Goal: Feedback & Contribution: Contribute content

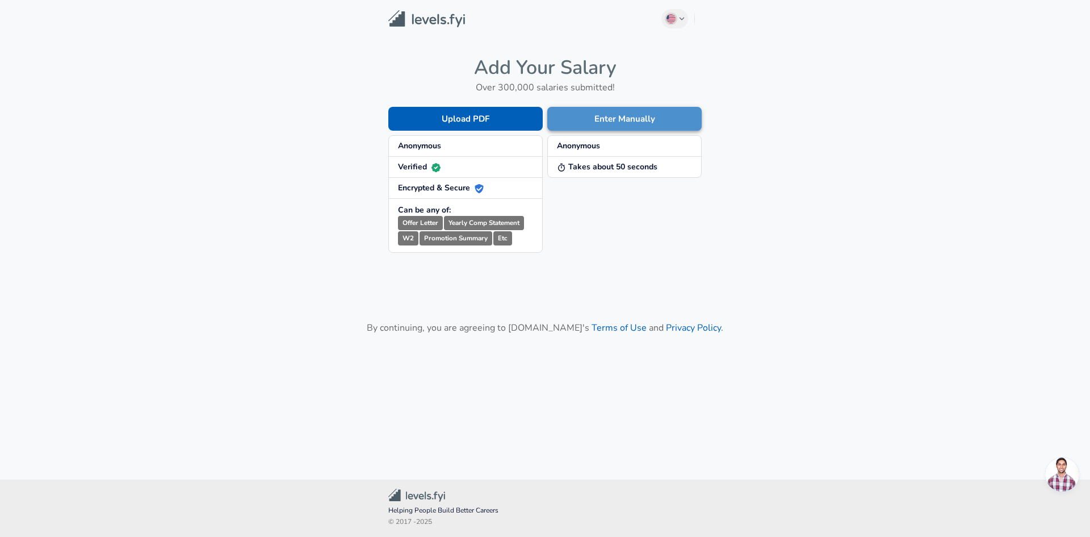
click at [630, 114] on button "Enter Manually" at bounding box center [624, 119] width 154 height 24
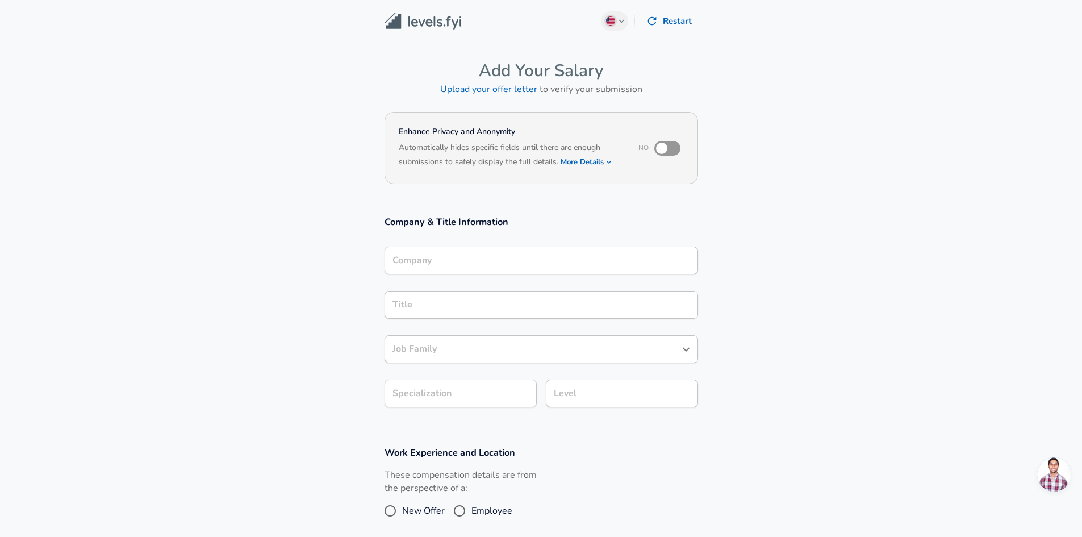
click at [482, 270] on div "Company" at bounding box center [540, 260] width 313 height 28
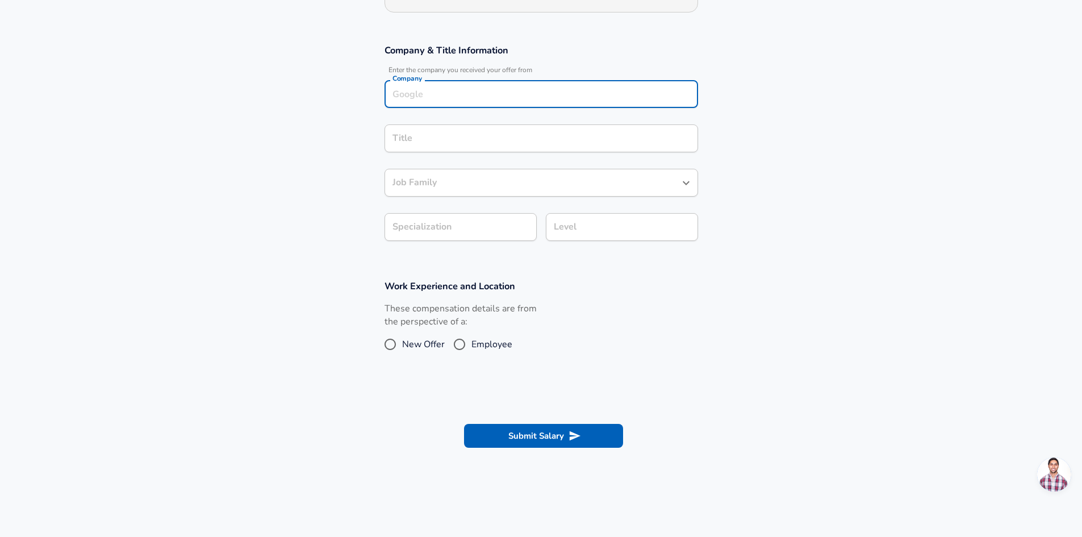
scroll to position [172, 0]
type input "NCR"
type input "Invision Ai"
click at [497, 122] on li "Infinera" at bounding box center [540, 120] width 313 height 17
type input "Infinera"
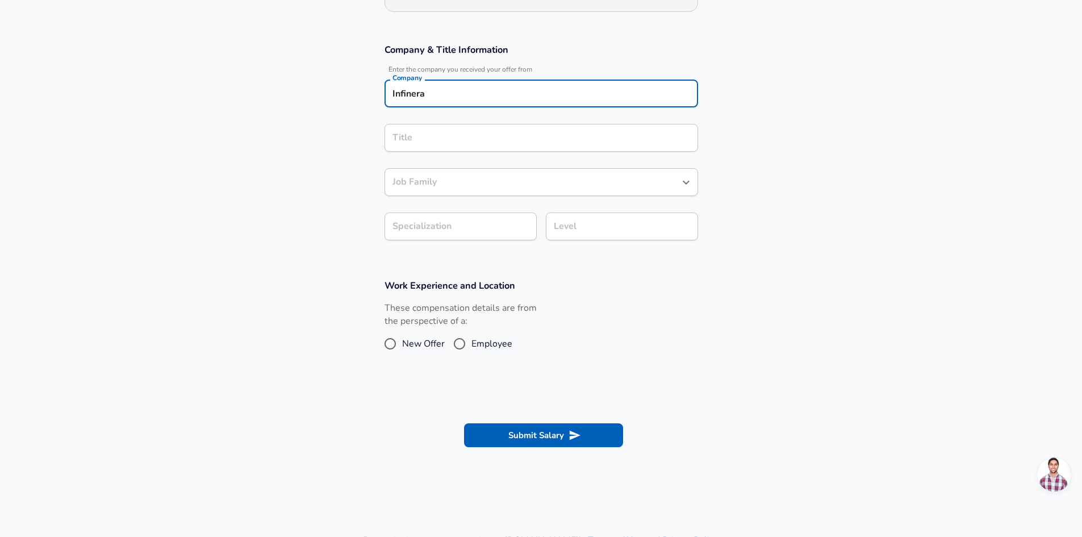
scroll to position [195, 0]
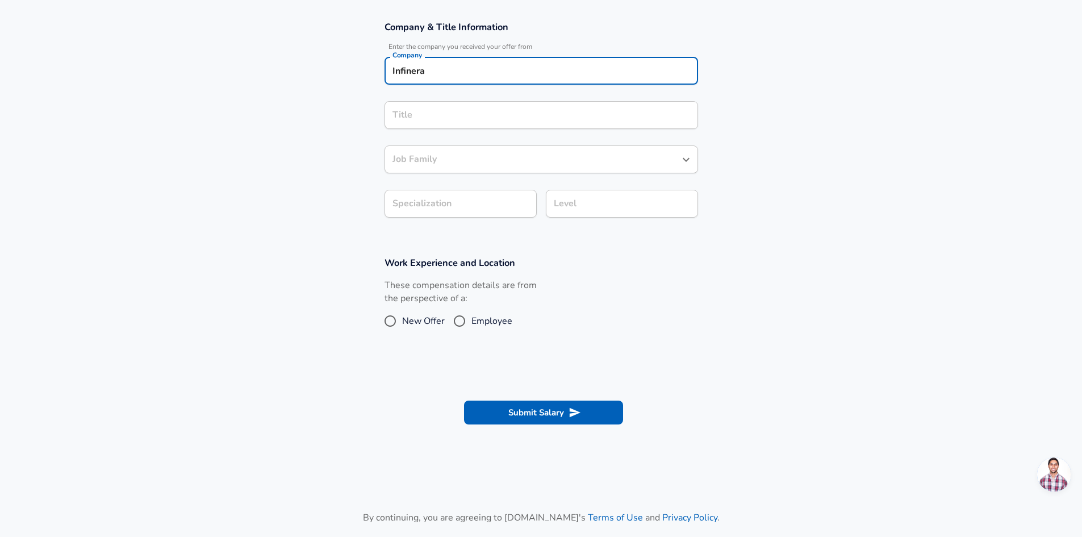
click at [494, 124] on input "Title" at bounding box center [541, 115] width 303 height 18
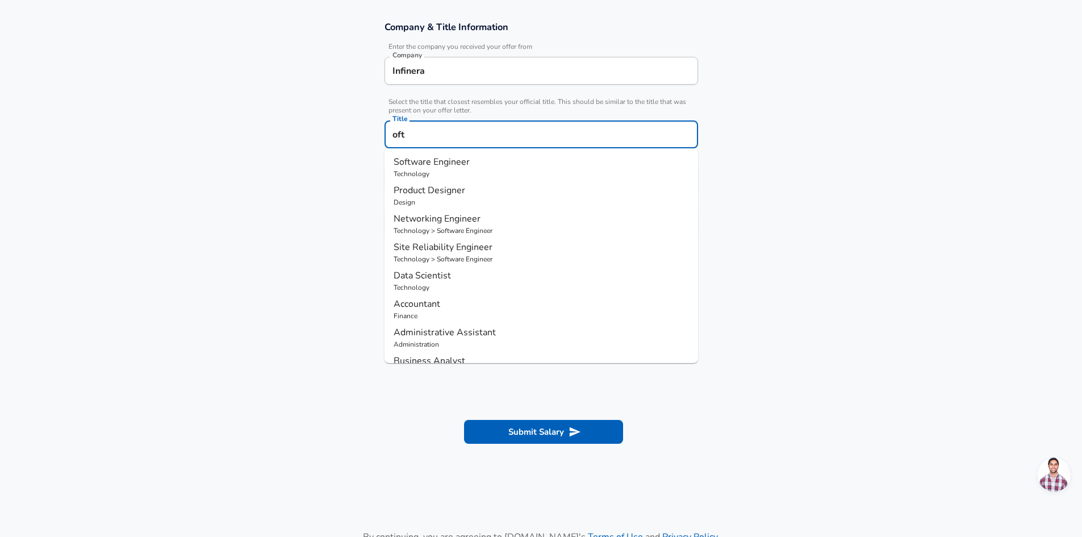
type input "oftw"
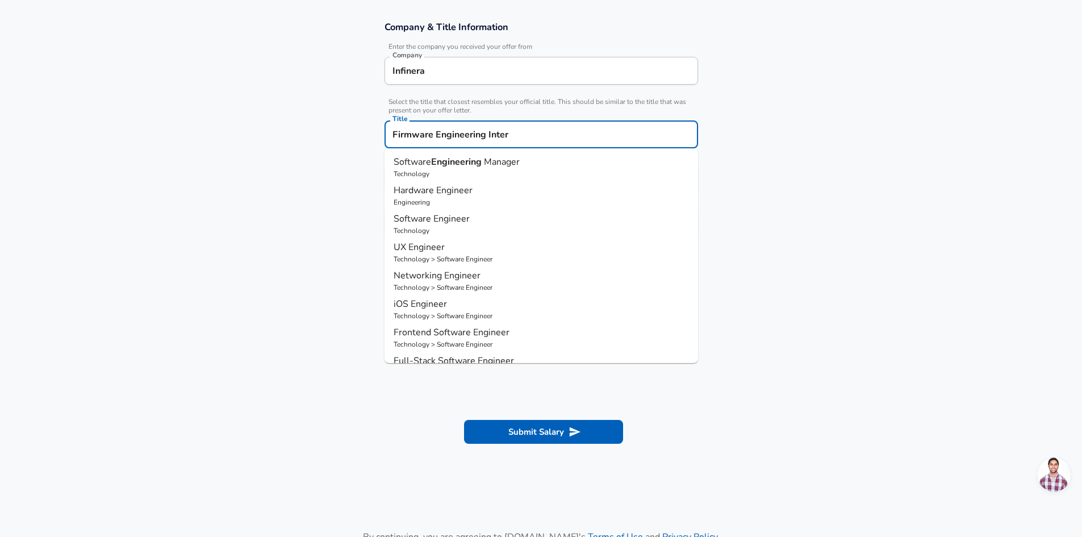
type input "Firmware Engineering Intern"
click at [464, 420] on button "Submit Salary" at bounding box center [543, 432] width 159 height 24
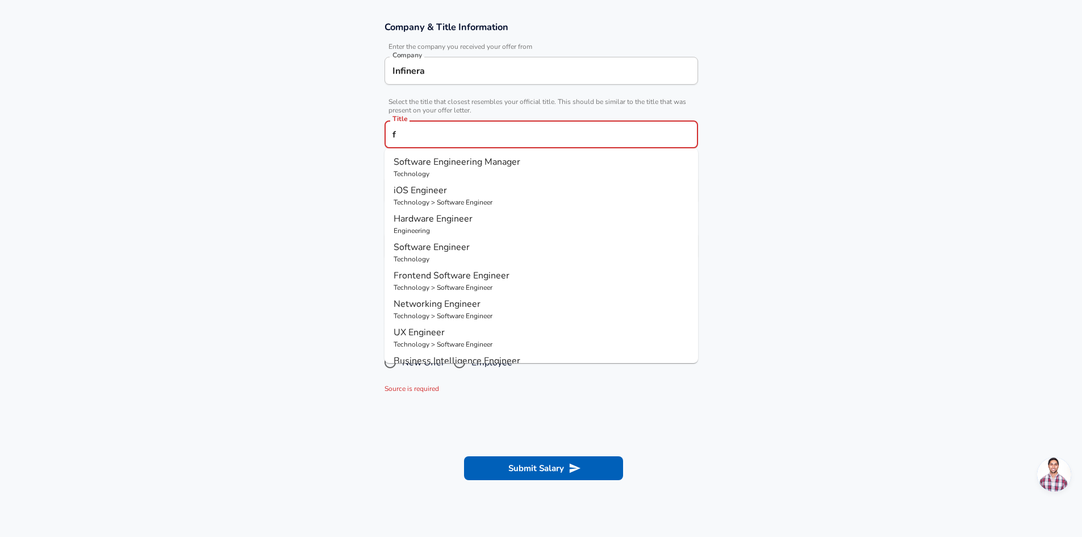
click at [464, 143] on input "f" at bounding box center [541, 135] width 303 height 18
type input "rmwre"
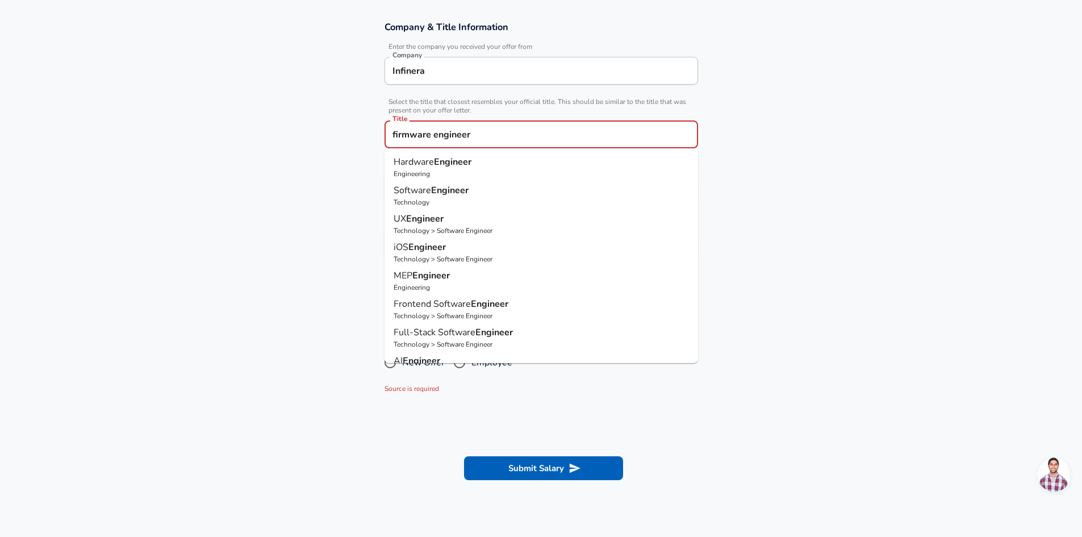
type input "firmware"
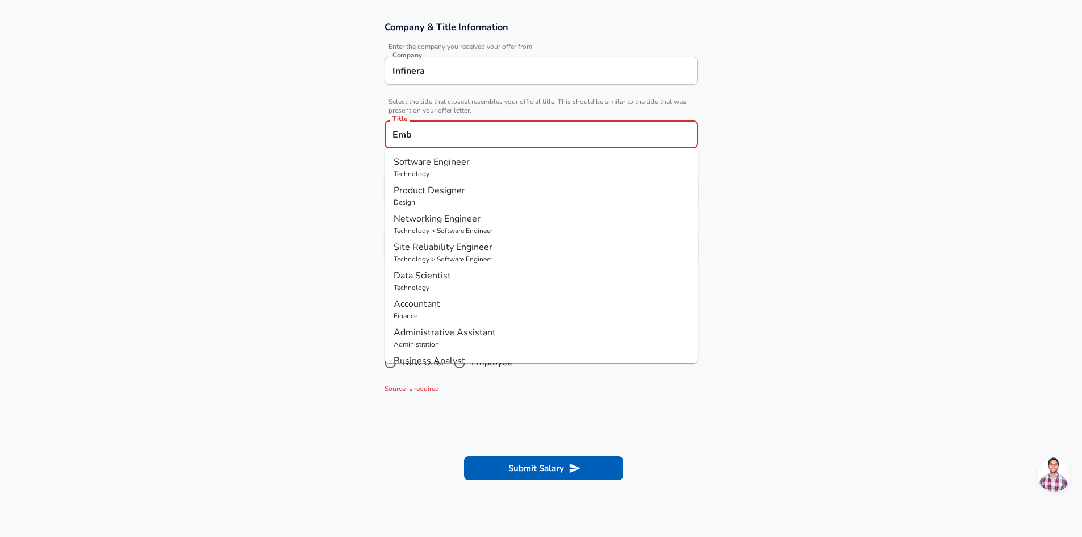
type input "Embe"
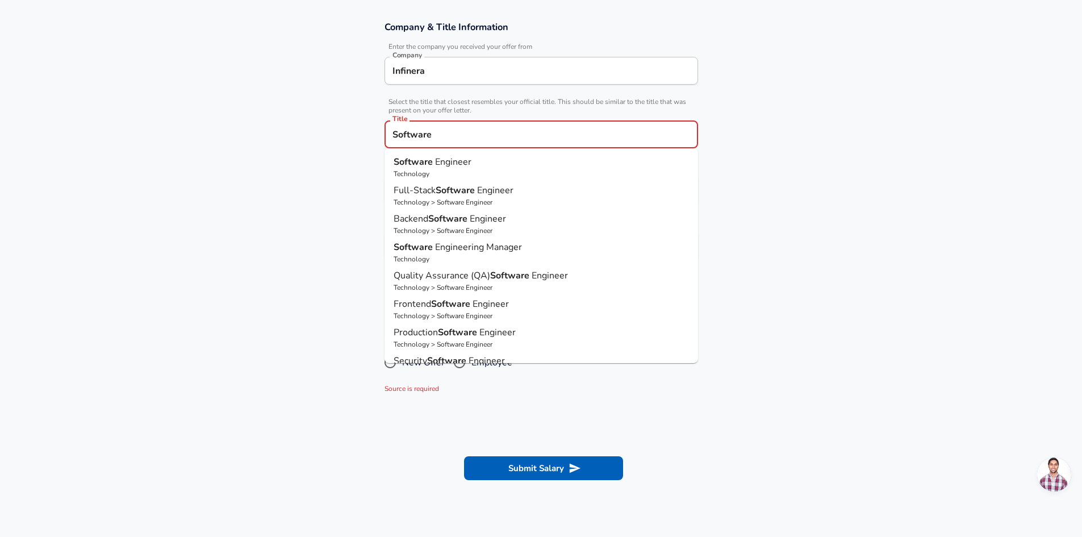
click at [446, 168] on p "Software Engineer" at bounding box center [541, 162] width 295 height 14
type input "Software Engineer"
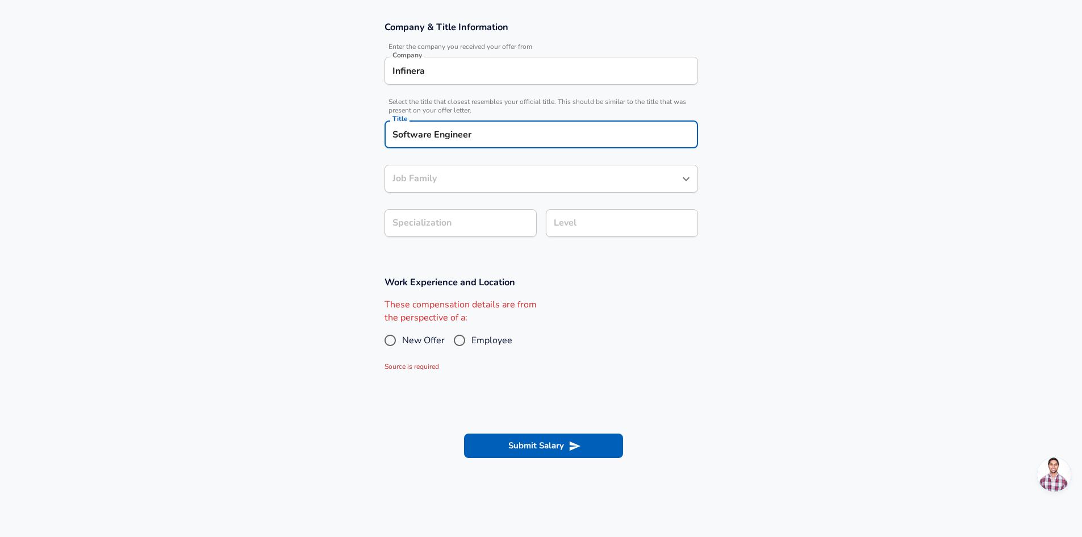
type input "Software Engineer"
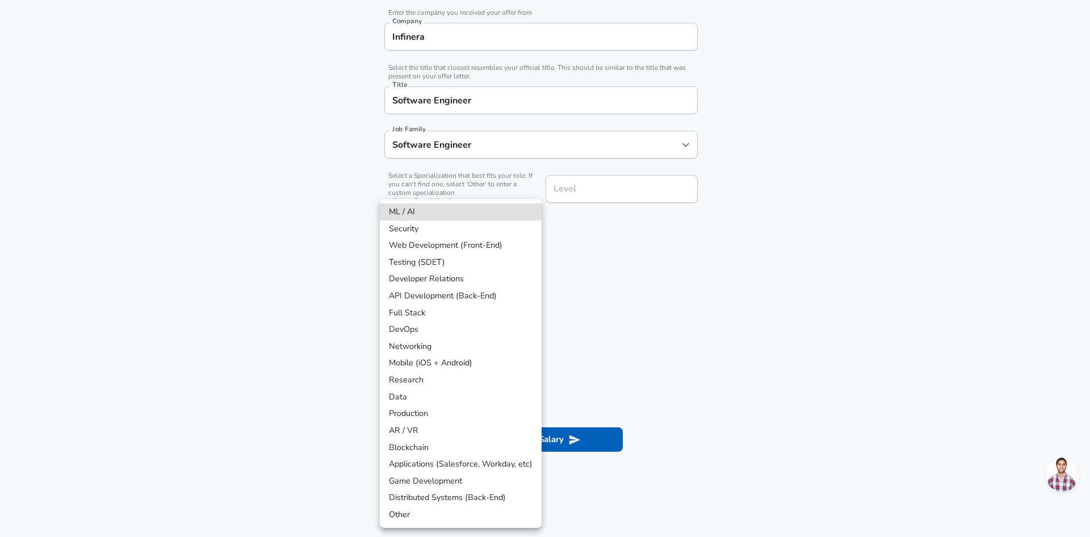
click at [499, 221] on body "We value your privacy We use cookies to enhance your browsing experience, serve…" at bounding box center [545, 39] width 1090 height 537
click at [586, 183] on div at bounding box center [545, 268] width 1090 height 537
click at [485, 217] on body "We value your privacy We use cookies to enhance your browsing experience, serve…" at bounding box center [545, 39] width 1090 height 537
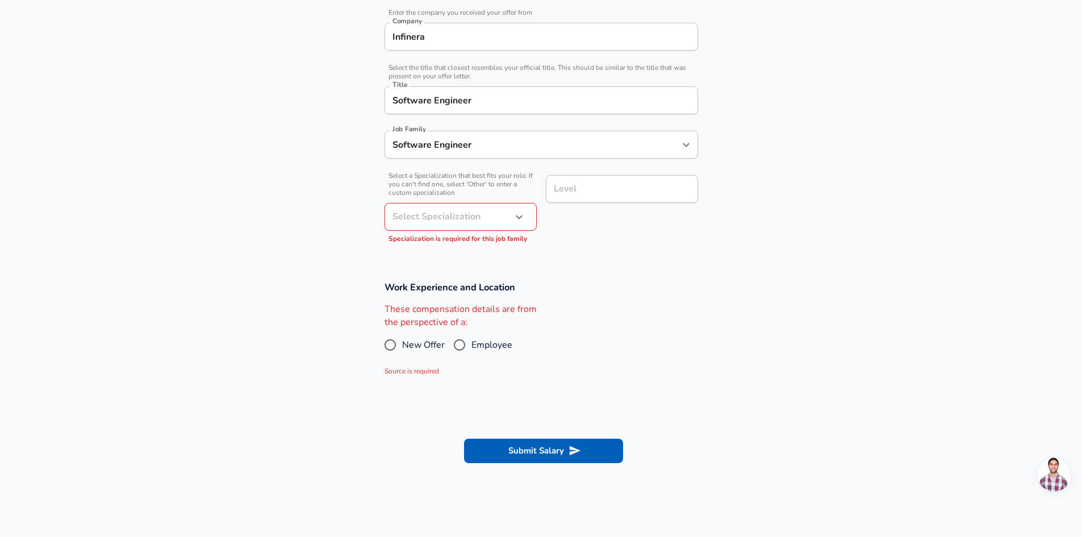
click at [469, 327] on div "These compensation details are from the perspective of a: New Offer Employee So…" at bounding box center [460, 340] width 152 height 74
click at [470, 343] on input "Employee" at bounding box center [460, 345] width 24 height 18
radio input "true"
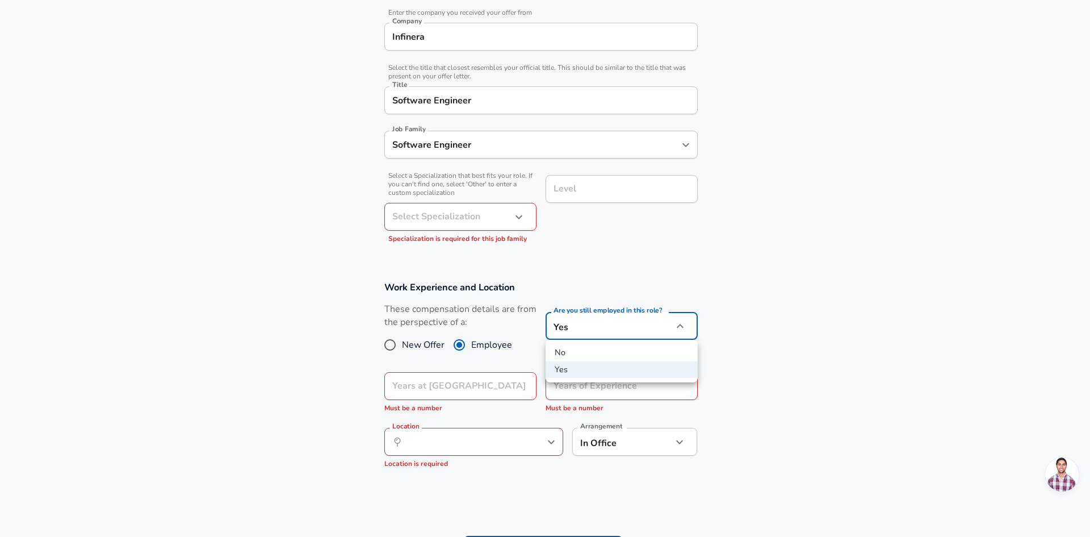
click at [599, 308] on body "We value your privacy We use cookies to enhance your browsing experience, serve…" at bounding box center [545, 39] width 1090 height 537
click at [583, 358] on li "No" at bounding box center [622, 352] width 152 height 17
type input "no"
